Goal: Transaction & Acquisition: Subscribe to service/newsletter

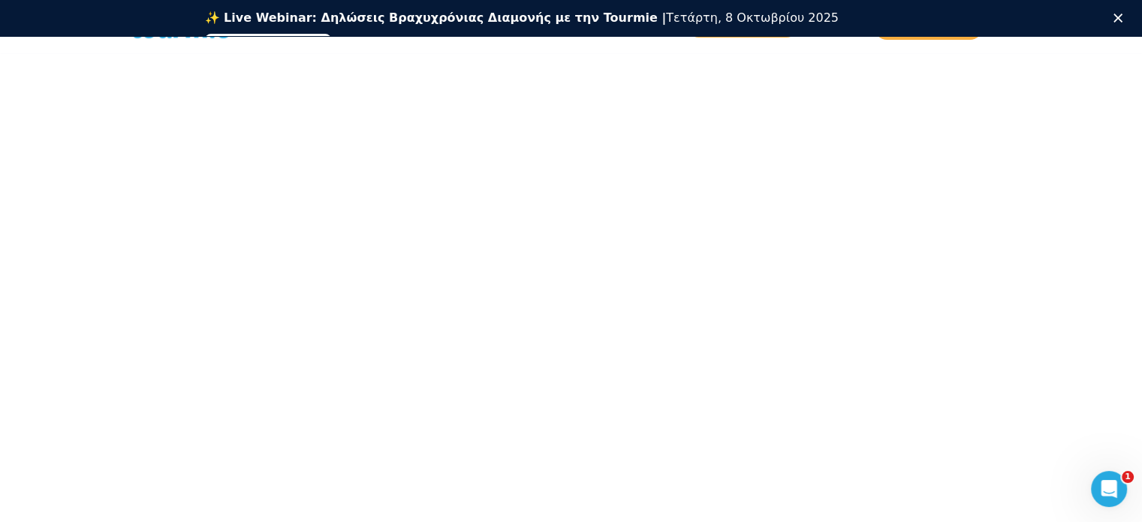
scroll to position [369, 0]
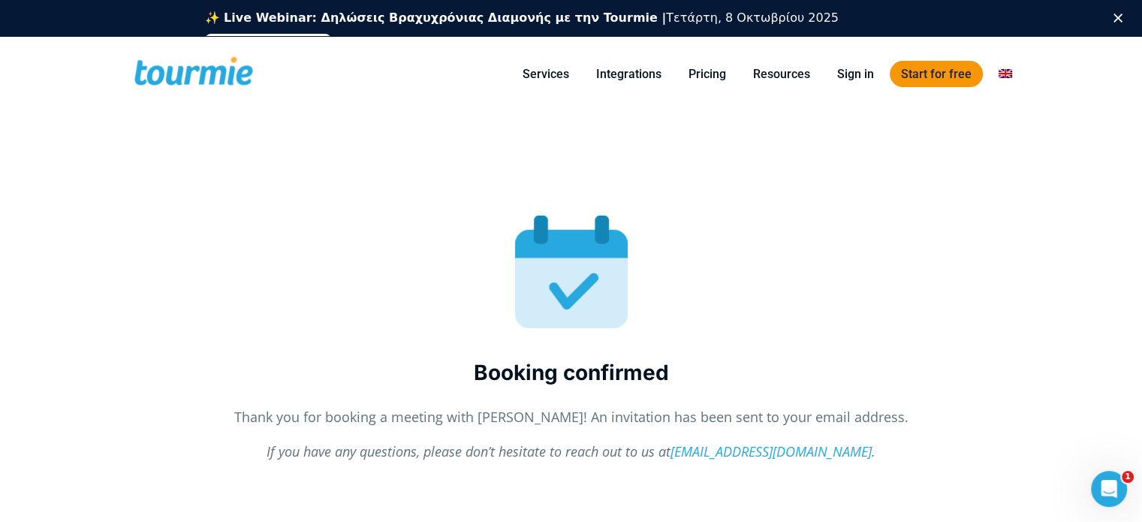
click at [925, 76] on link "Start for free" at bounding box center [936, 74] width 93 height 26
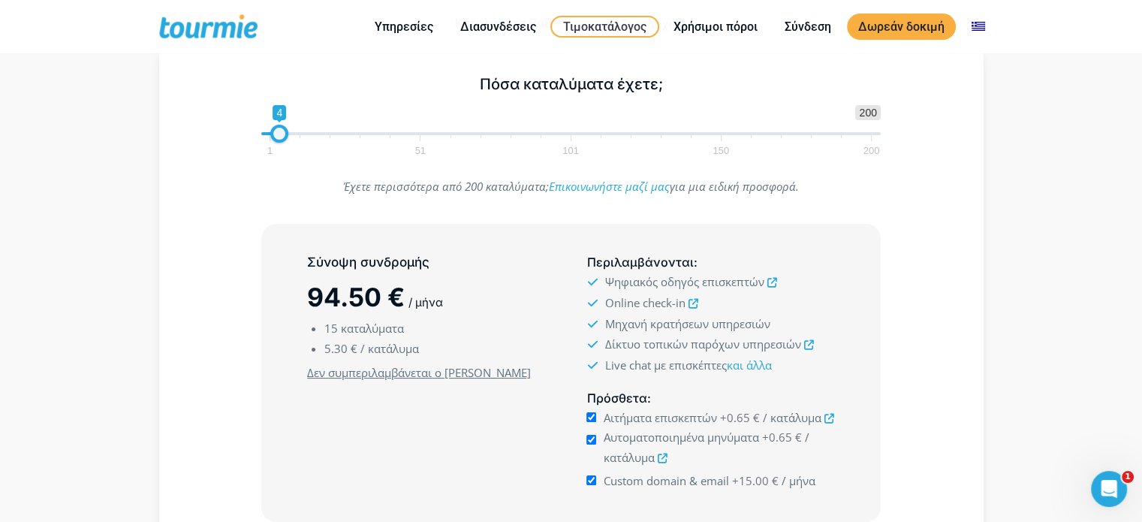
type input "3"
drag, startPoint x: 313, startPoint y: 131, endPoint x: 277, endPoint y: 137, distance: 36.6
click at [277, 137] on span at bounding box center [276, 134] width 18 height 18
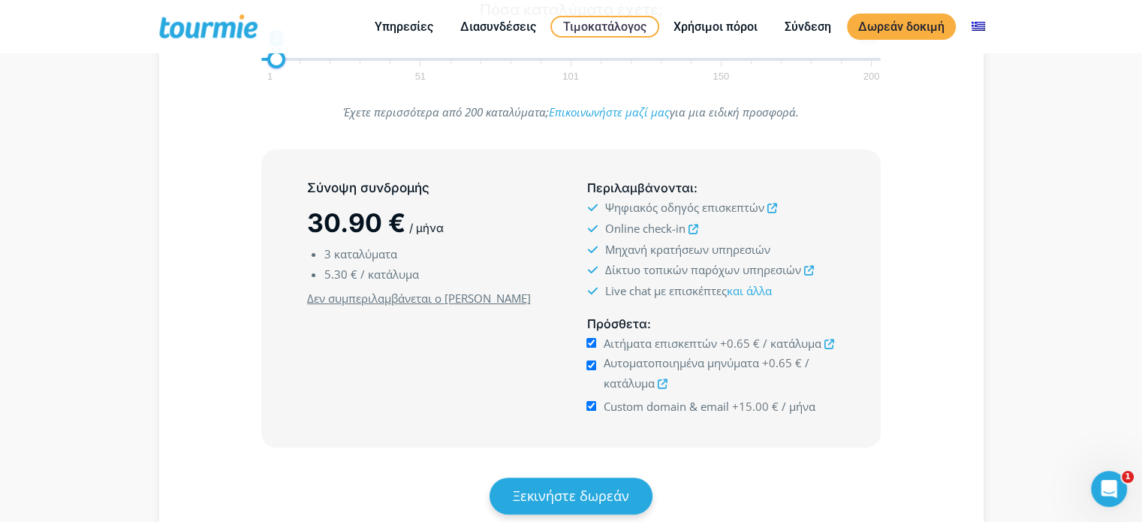
scroll to position [308, 0]
click at [589, 405] on input "Custom domain & email +15.00 € / μήνα" at bounding box center [592, 405] width 10 height 10
checkbox input "true"
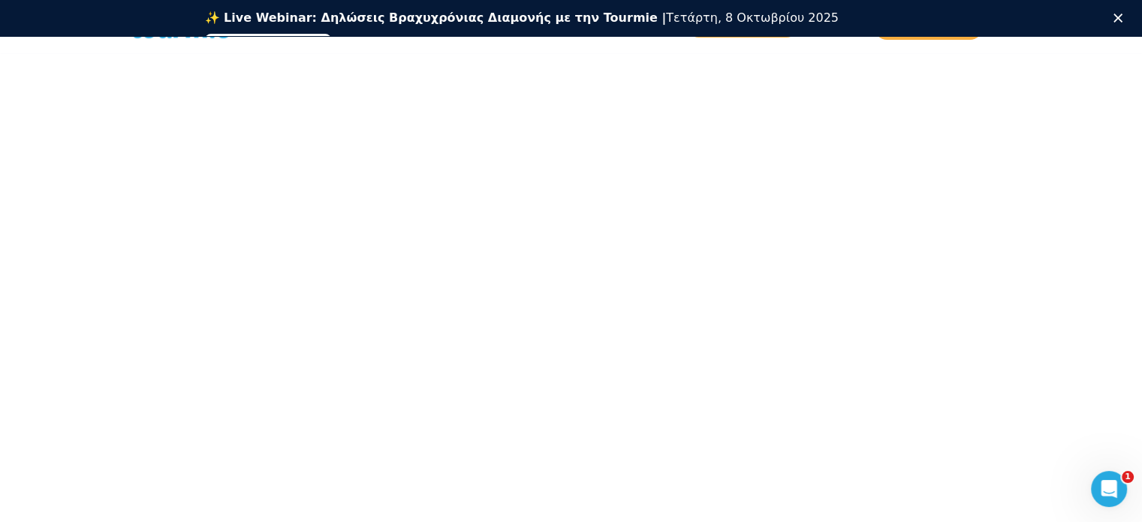
scroll to position [229, 0]
